Goal: Check status: Check status

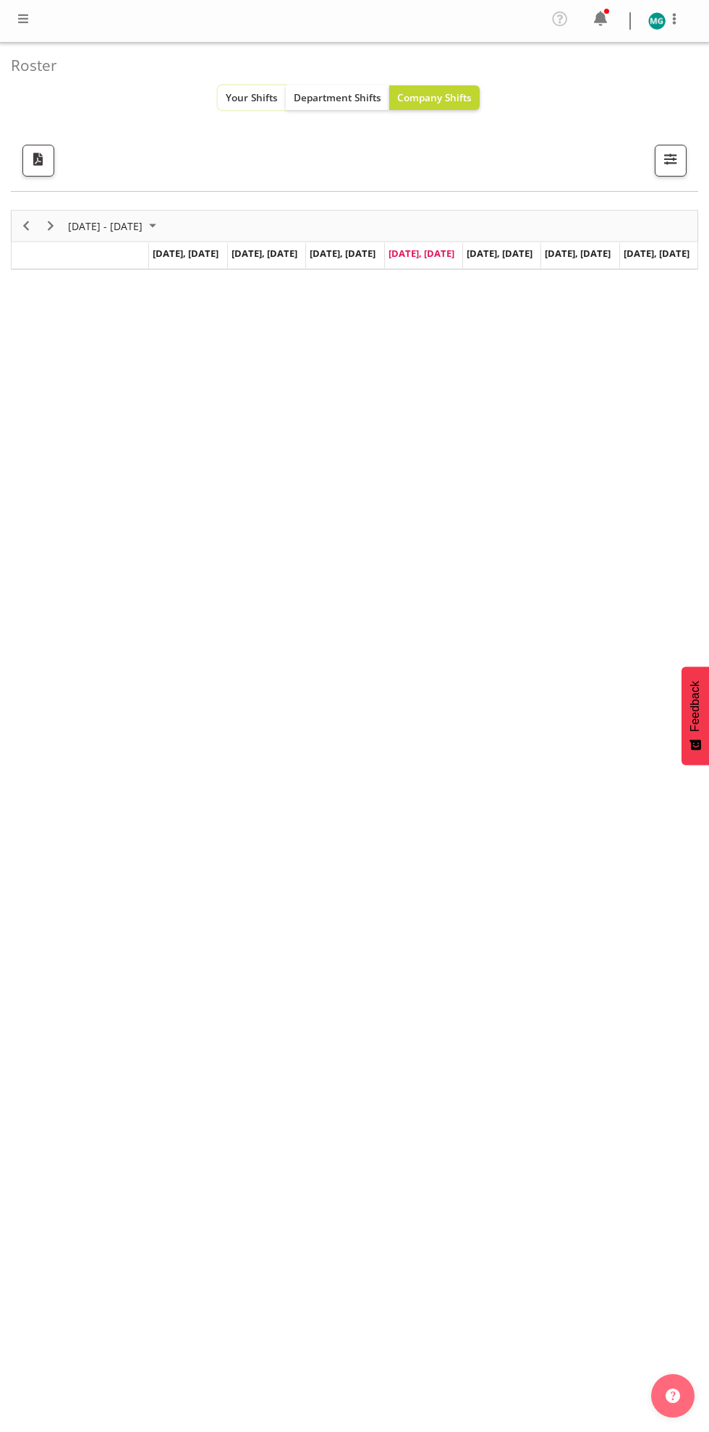
click at [252, 96] on span "Your Shifts" at bounding box center [252, 97] width 52 height 14
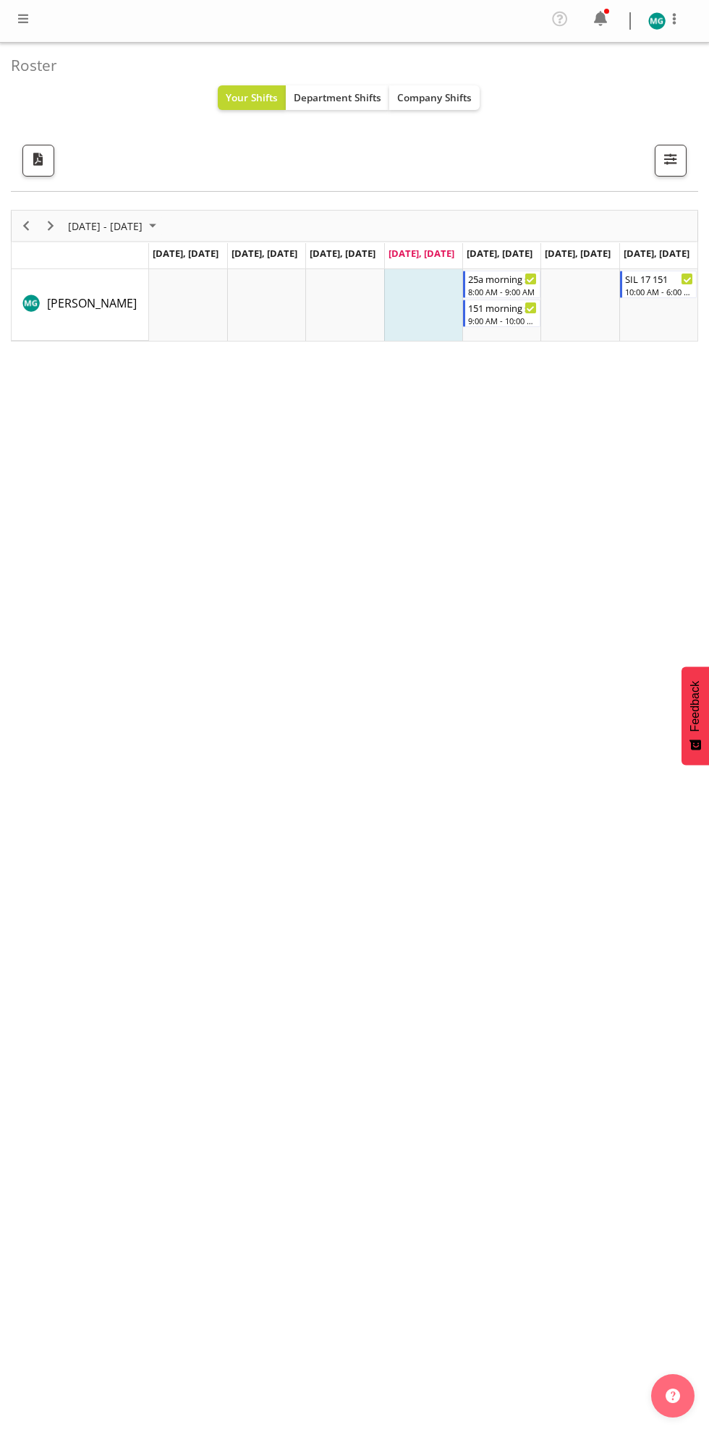
click at [708, 1108] on div "Profile Log Out Roster Your Shifts Department Shifts Company Shifts All Locatio…" at bounding box center [354, 716] width 709 height 1432
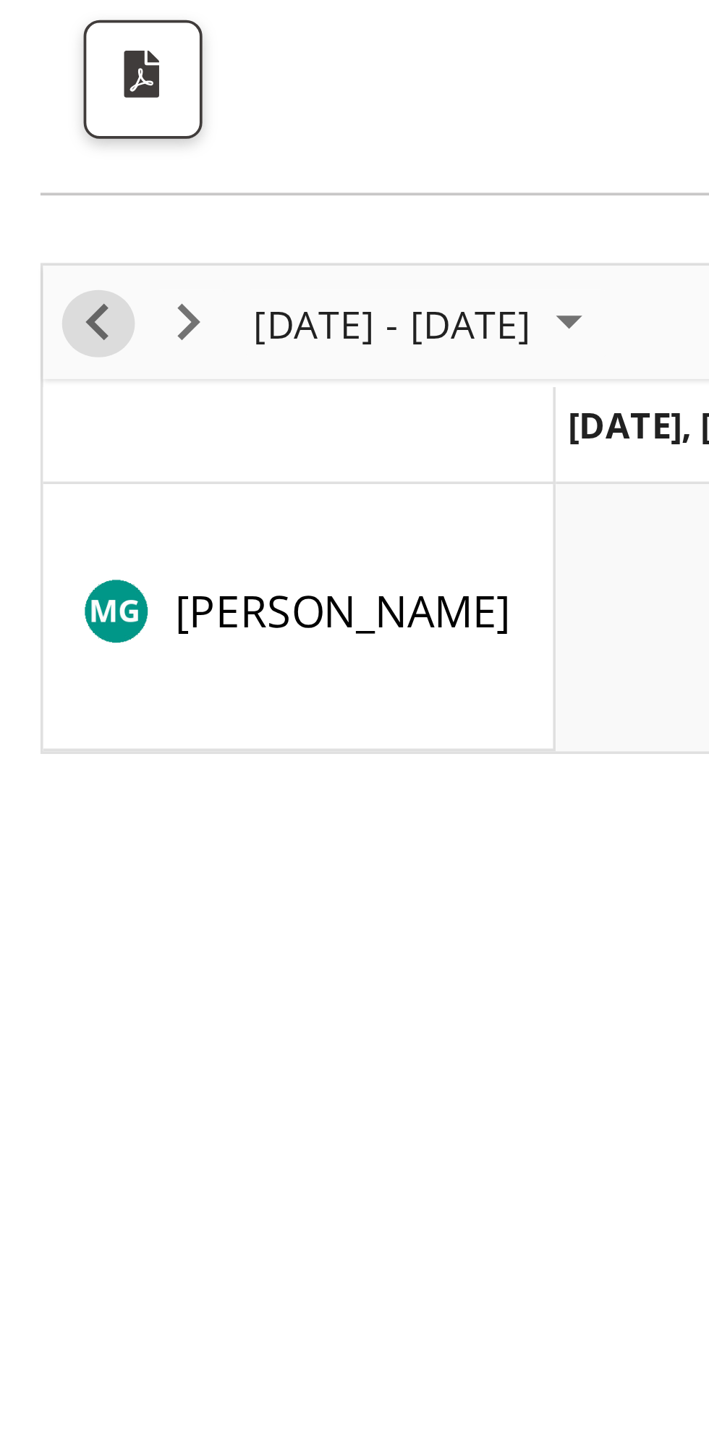
click at [32, 226] on span "Previous" at bounding box center [25, 226] width 17 height 18
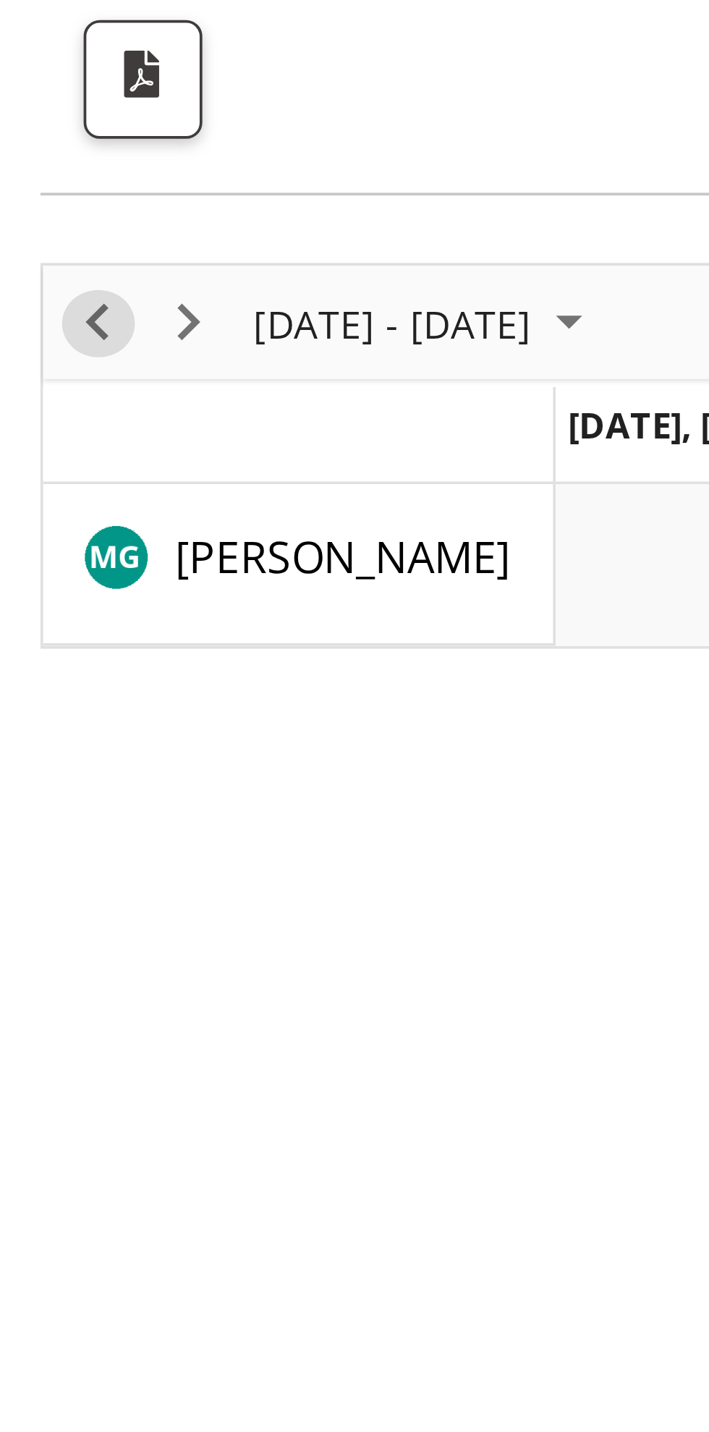
click at [27, 219] on span "Previous" at bounding box center [25, 226] width 17 height 18
click at [31, 221] on span "Previous" at bounding box center [25, 226] width 17 height 18
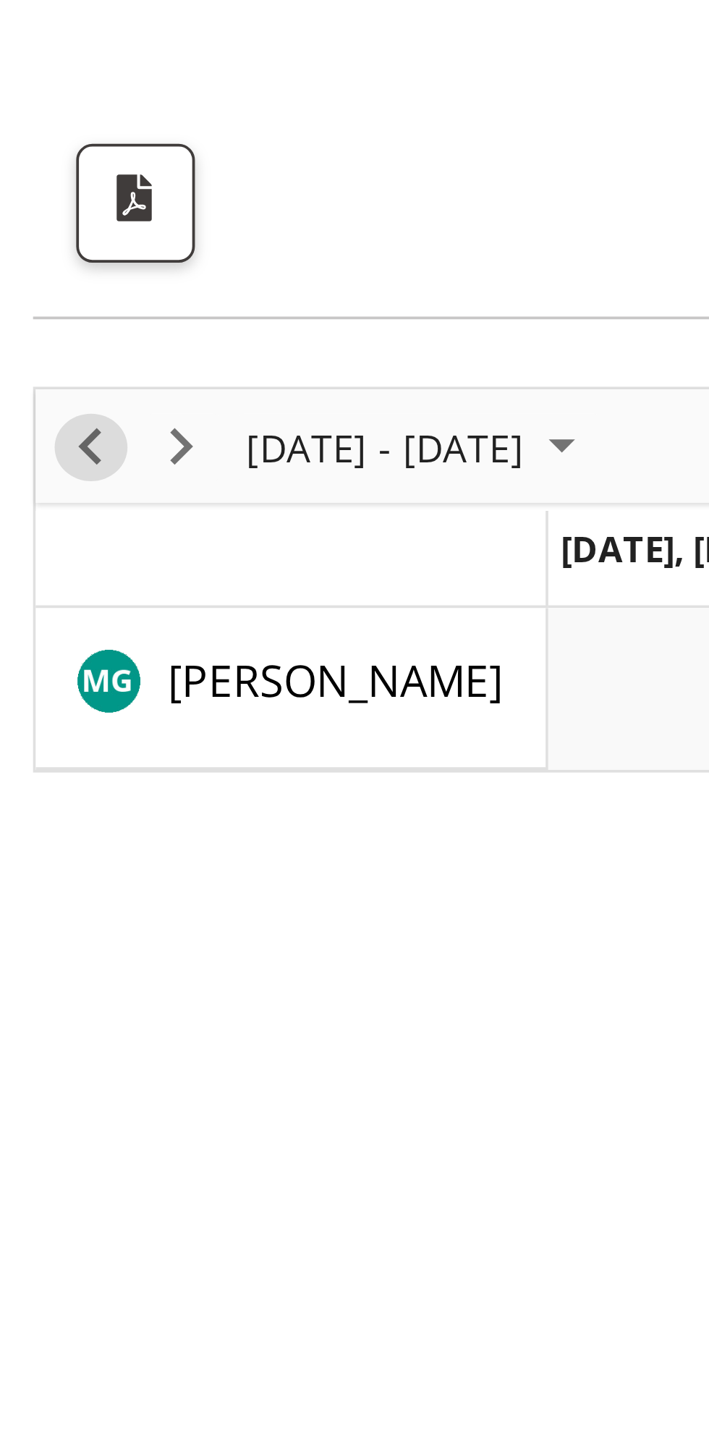
click at [30, 221] on span "Previous" at bounding box center [25, 226] width 17 height 18
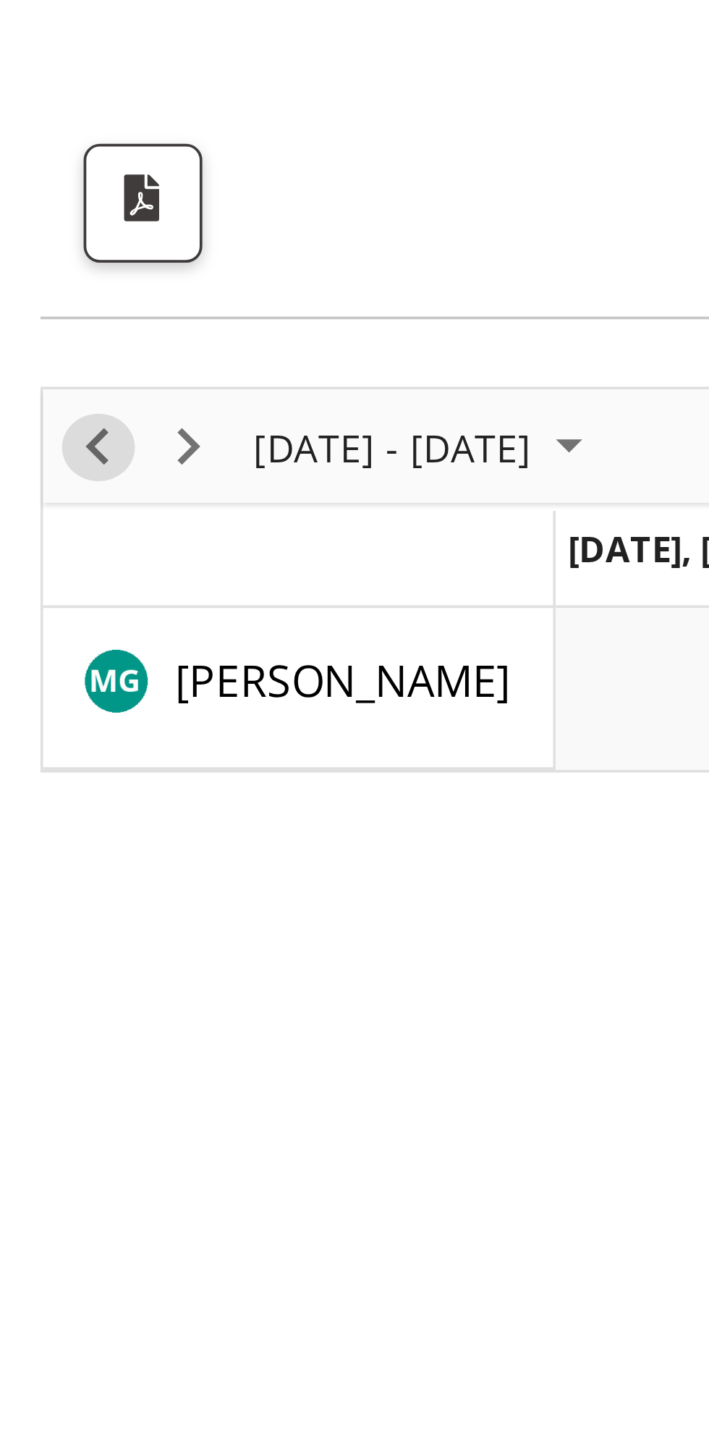
click at [29, 224] on span "Previous" at bounding box center [25, 226] width 17 height 18
click at [30, 219] on span "Previous" at bounding box center [25, 226] width 17 height 18
click at [54, 223] on span "Next" at bounding box center [50, 226] width 17 height 18
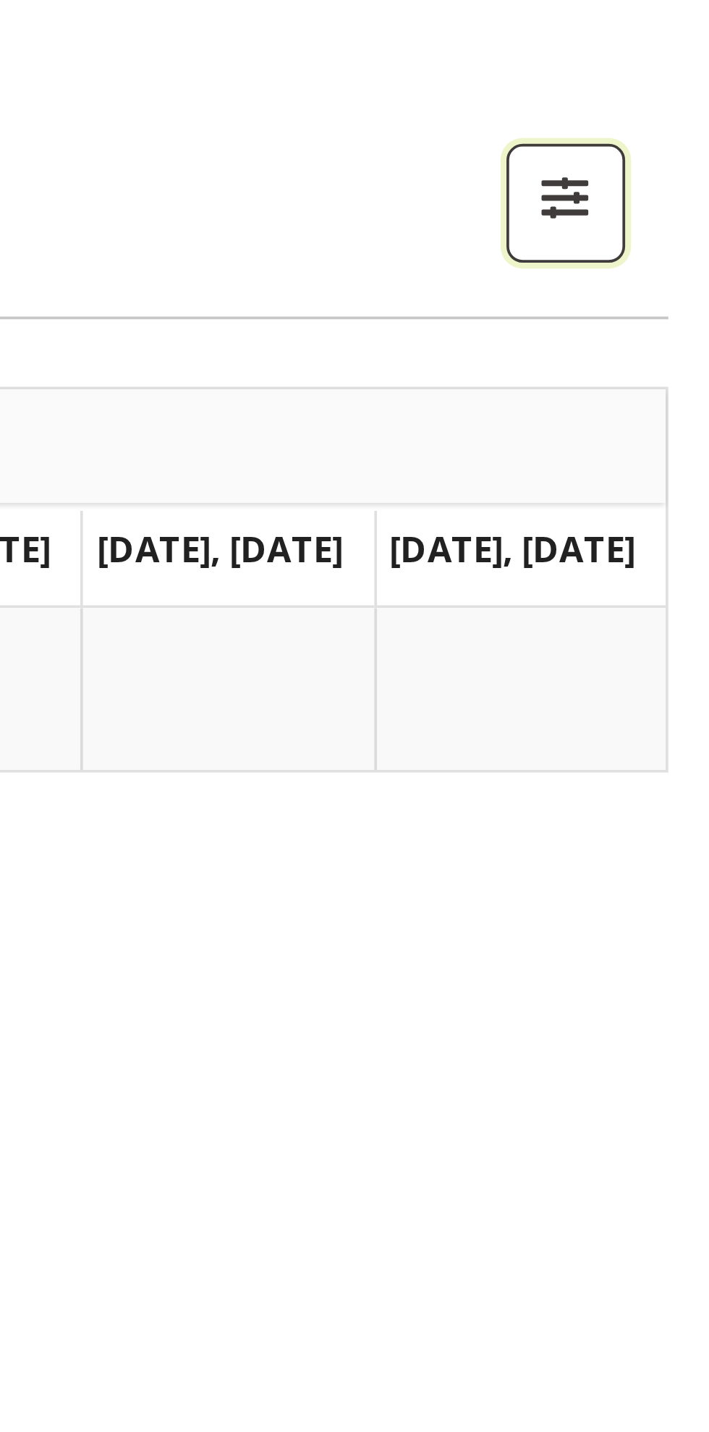
click at [672, 154] on span "button" at bounding box center [670, 159] width 19 height 19
